Goal: Information Seeking & Learning: Learn about a topic

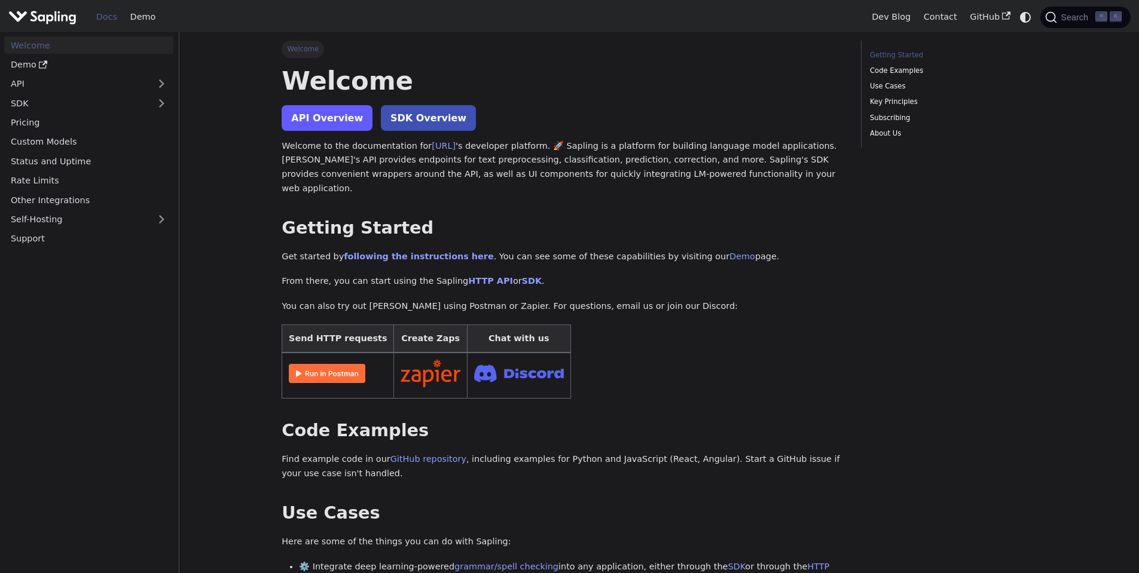
click at [322, 117] on link "API Overview" at bounding box center [327, 118] width 91 height 26
click at [496, 218] on h2 "Getting Started ​" at bounding box center [563, 229] width 562 height 22
click at [529, 218] on h2 "Getting Started ​" at bounding box center [563, 229] width 562 height 22
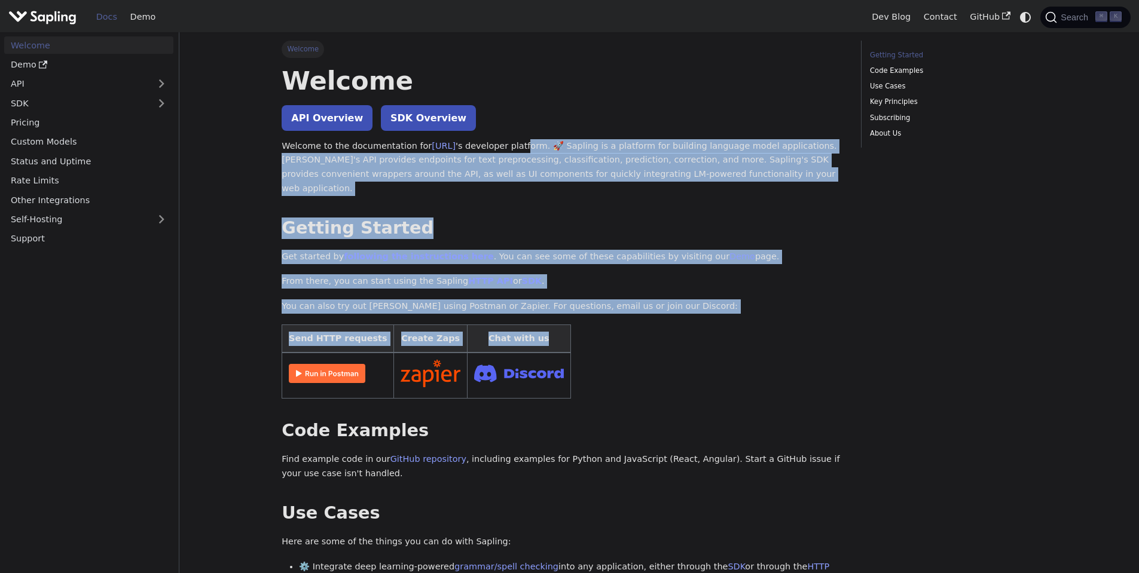
drag, startPoint x: 527, startPoint y: 139, endPoint x: 661, endPoint y: 319, distance: 224.3
click at [661, 325] on table "Send HTTP requests Create Zaps Chat with us" at bounding box center [563, 362] width 562 height 74
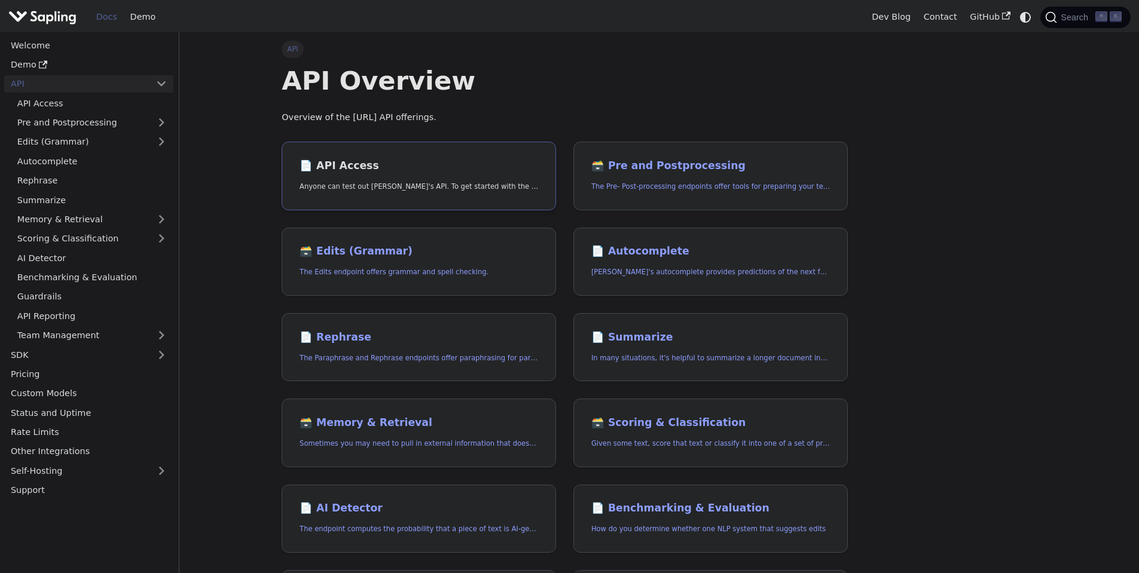
click at [381, 173] on link "📄️ API Access Anyone can test out [PERSON_NAME]'s API. To get started with the …" at bounding box center [419, 176] width 274 height 69
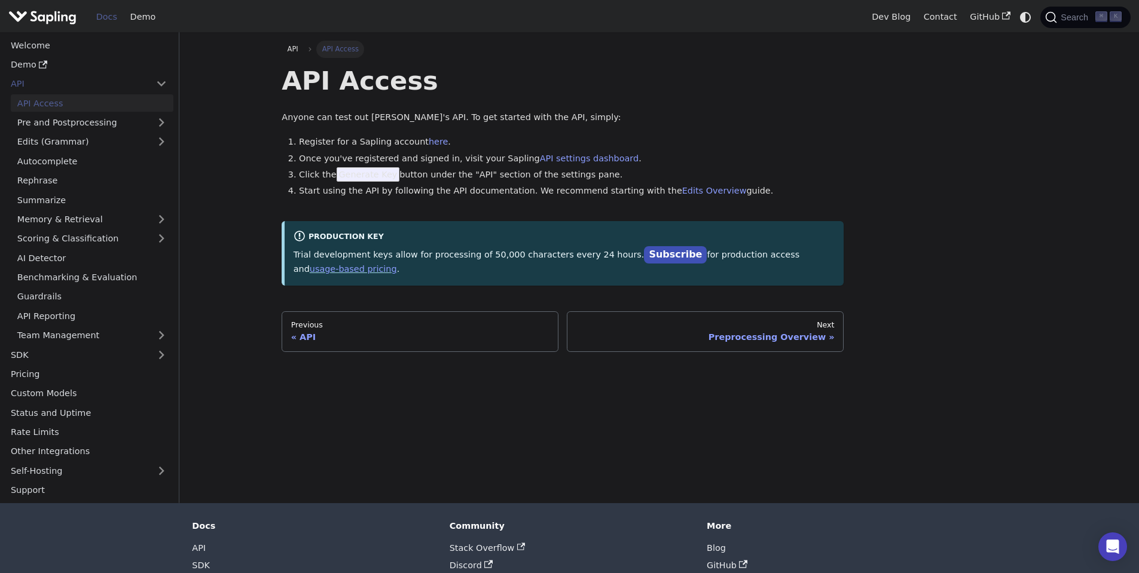
click at [375, 184] on li "Start using the API by following the API documentation. We recommend starting w…" at bounding box center [571, 191] width 545 height 14
click at [371, 172] on span "Generate Key" at bounding box center [368, 174] width 63 height 14
click at [413, 198] on ol "Register for a Sapling account here . Once you've registered and signed in, vis…" at bounding box center [563, 166] width 562 height 63
click at [151, 17] on link "Demo" at bounding box center [143, 17] width 38 height 19
click at [72, 119] on link "Pre and Postprocessing" at bounding box center [92, 122] width 163 height 17
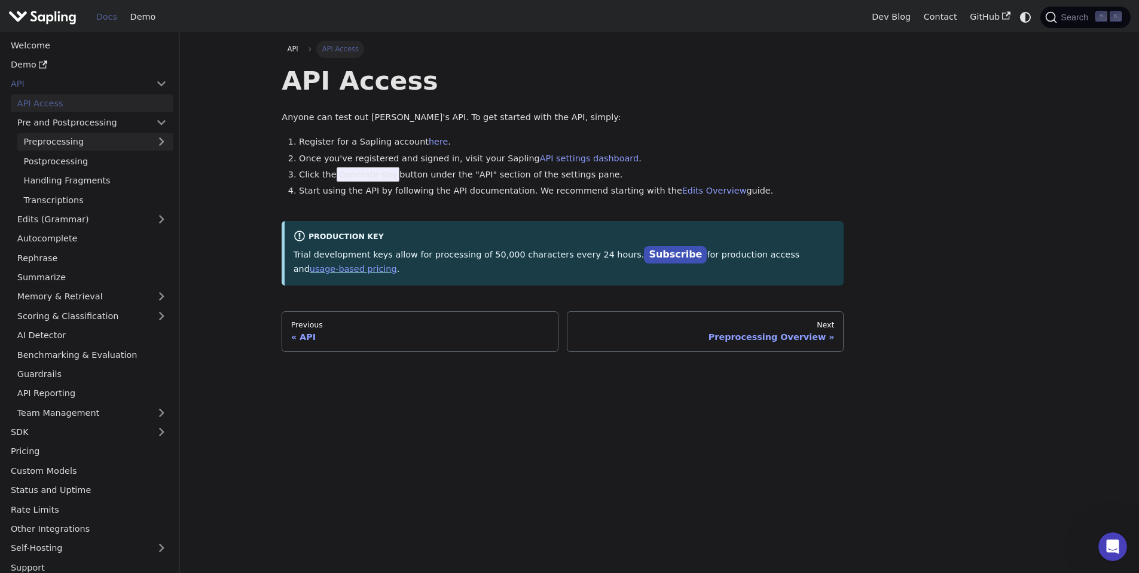
click at [83, 139] on link "Preprocessing" at bounding box center [95, 141] width 156 height 17
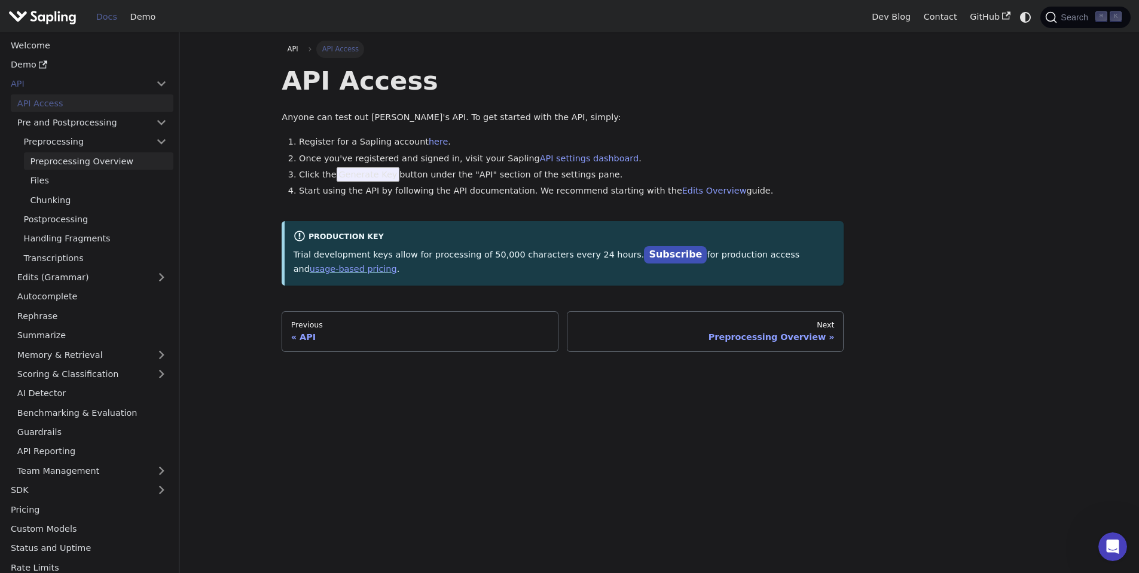
click at [91, 162] on link "Preprocessing Overview" at bounding box center [98, 160] width 149 height 17
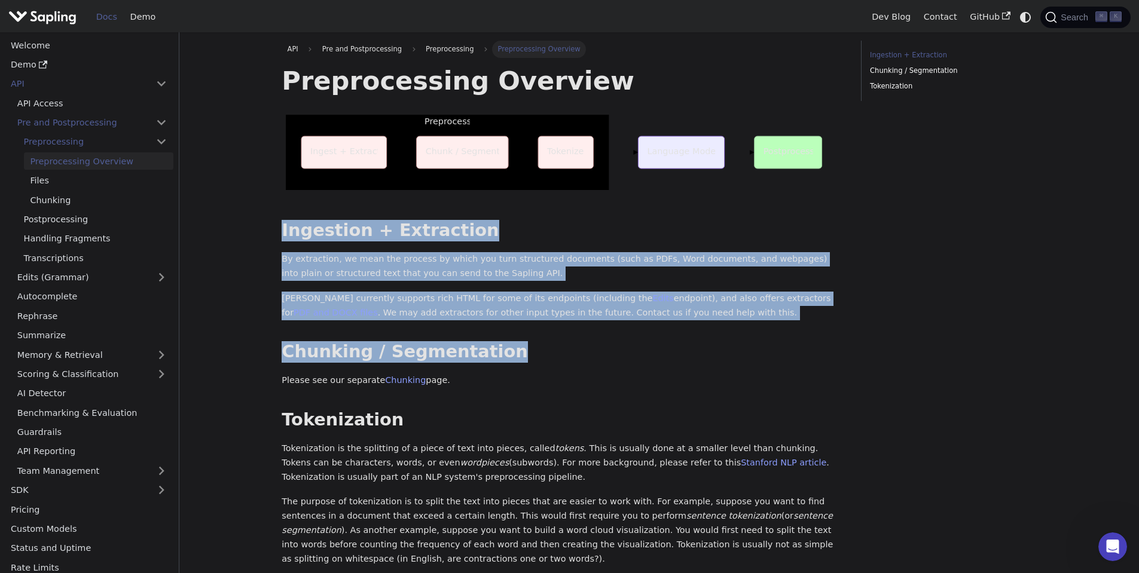
drag, startPoint x: 319, startPoint y: 212, endPoint x: 579, endPoint y: 367, distance: 302.2
click at [578, 366] on div "Preprocessing Overview Preprocess Ingest + Extract Chunk / Segment Tokenize Lan…" at bounding box center [563, 355] width 562 height 580
click at [579, 367] on div "Preprocessing Overview Preprocess Ingest + Extract Chunk / Segment Tokenize Lan…" at bounding box center [563, 355] width 562 height 580
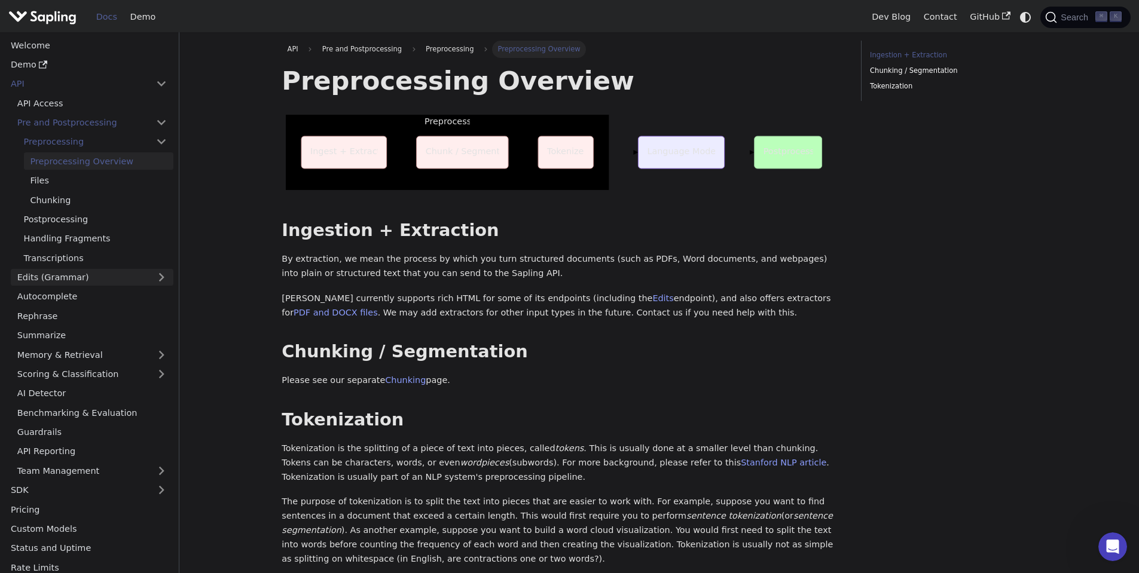
click at [66, 276] on link "Edits (Grammar)" at bounding box center [92, 277] width 163 height 17
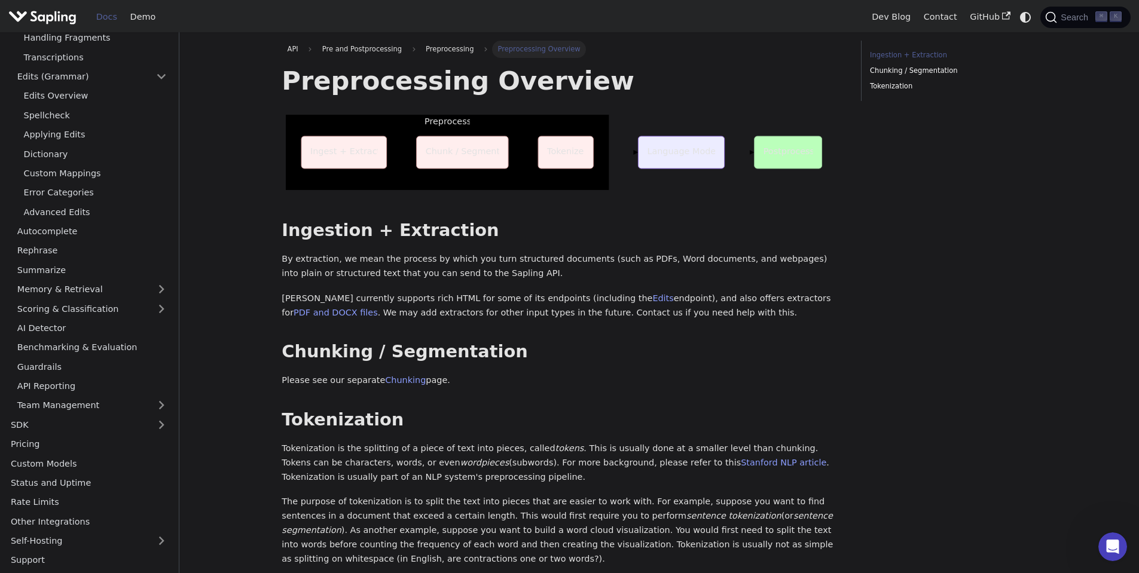
scroll to position [105, 0]
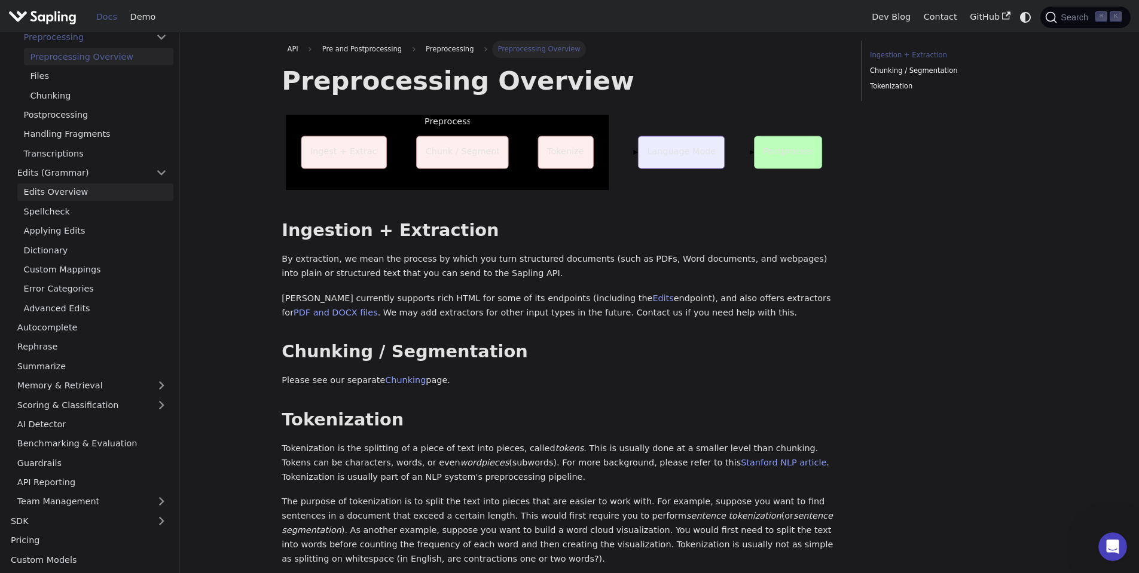
click at [62, 194] on link "Edits Overview" at bounding box center [95, 192] width 156 height 17
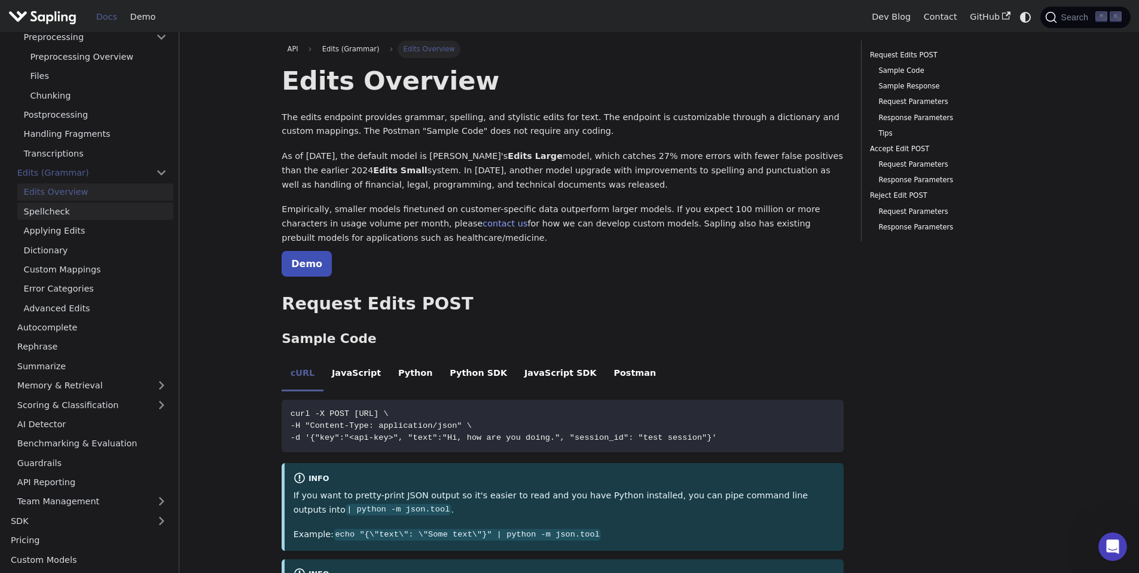
click at [62, 210] on link "Spellcheck" at bounding box center [95, 211] width 156 height 17
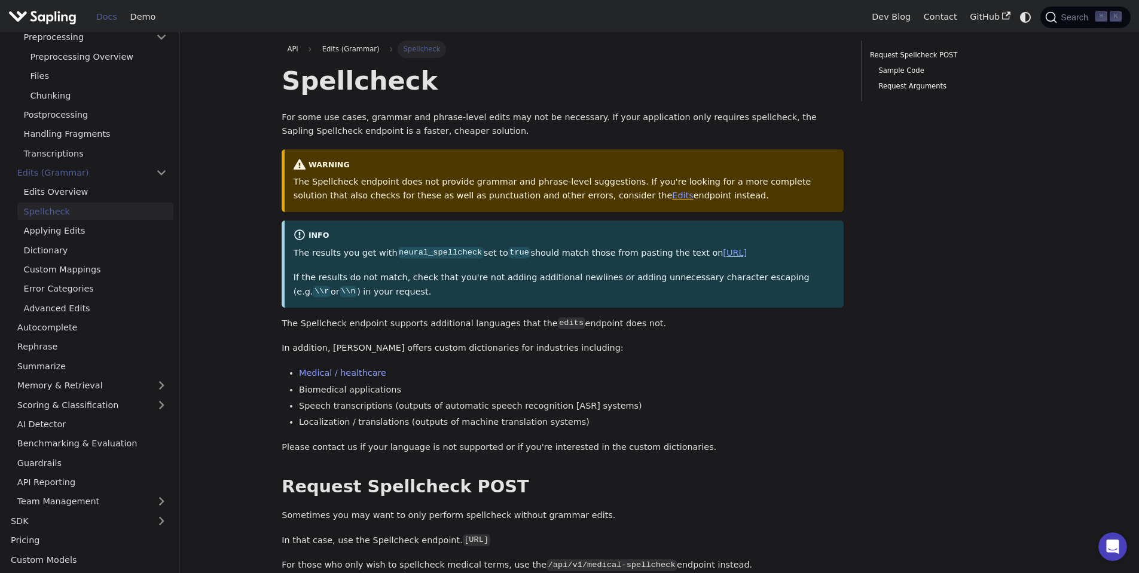
click at [472, 185] on p "The Spellcheck endpoint does not provide grammar and phrase-level suggestions. …" at bounding box center [565, 189] width 542 height 29
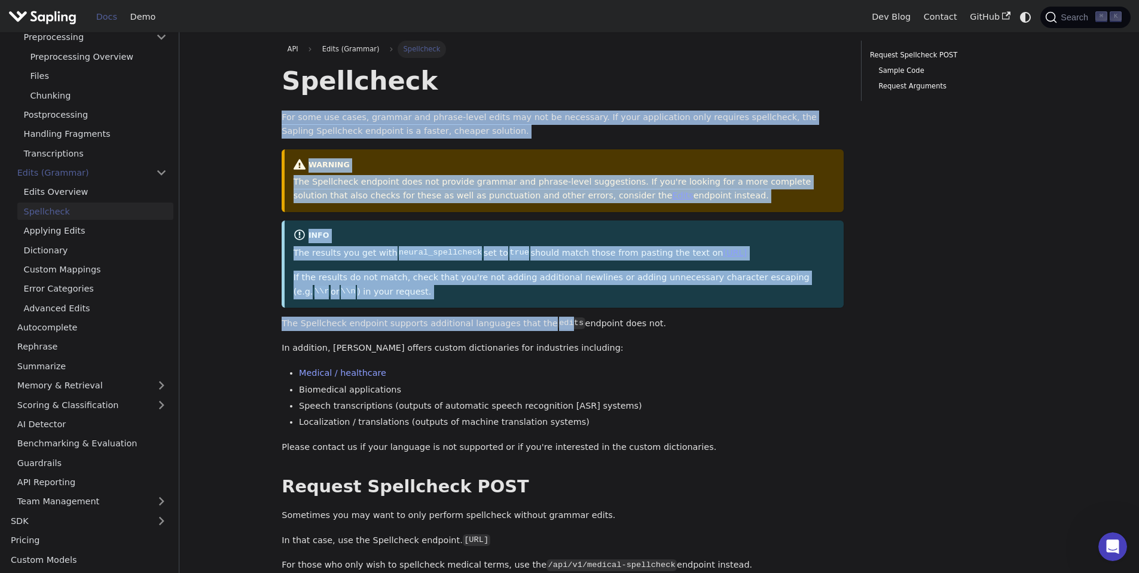
drag, startPoint x: 483, startPoint y: 104, endPoint x: 552, endPoint y: 344, distance: 249.4
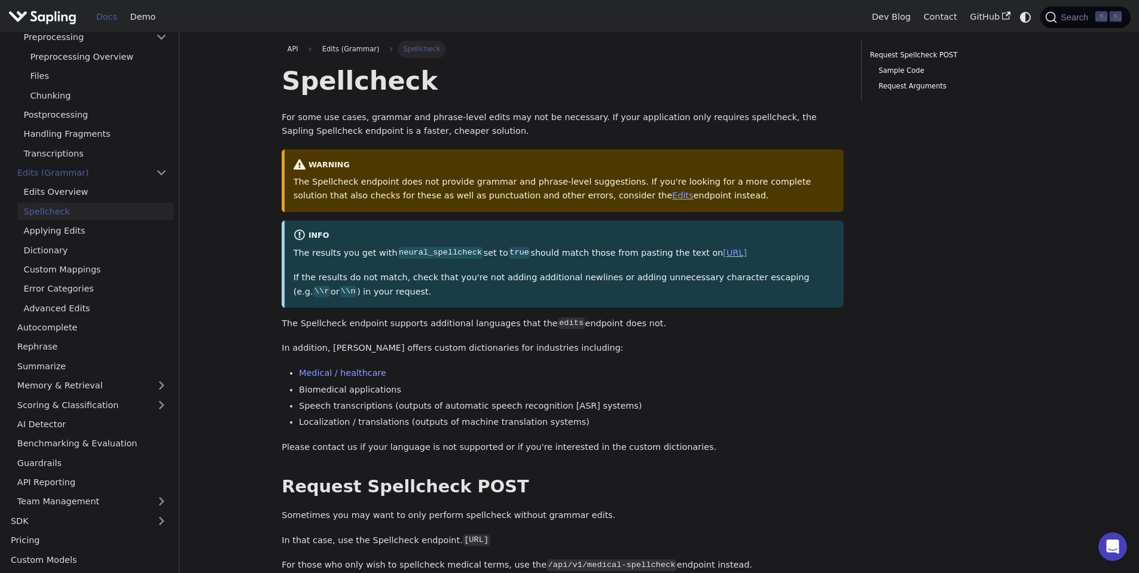
click at [534, 300] on p "If the results do not match, check that you're not adding additional newlines o…" at bounding box center [565, 285] width 542 height 29
click at [484, 300] on p "If the results do not match, check that you're not adding additional newlines o…" at bounding box center [565, 285] width 542 height 29
